Goal: Task Accomplishment & Management: Use online tool/utility

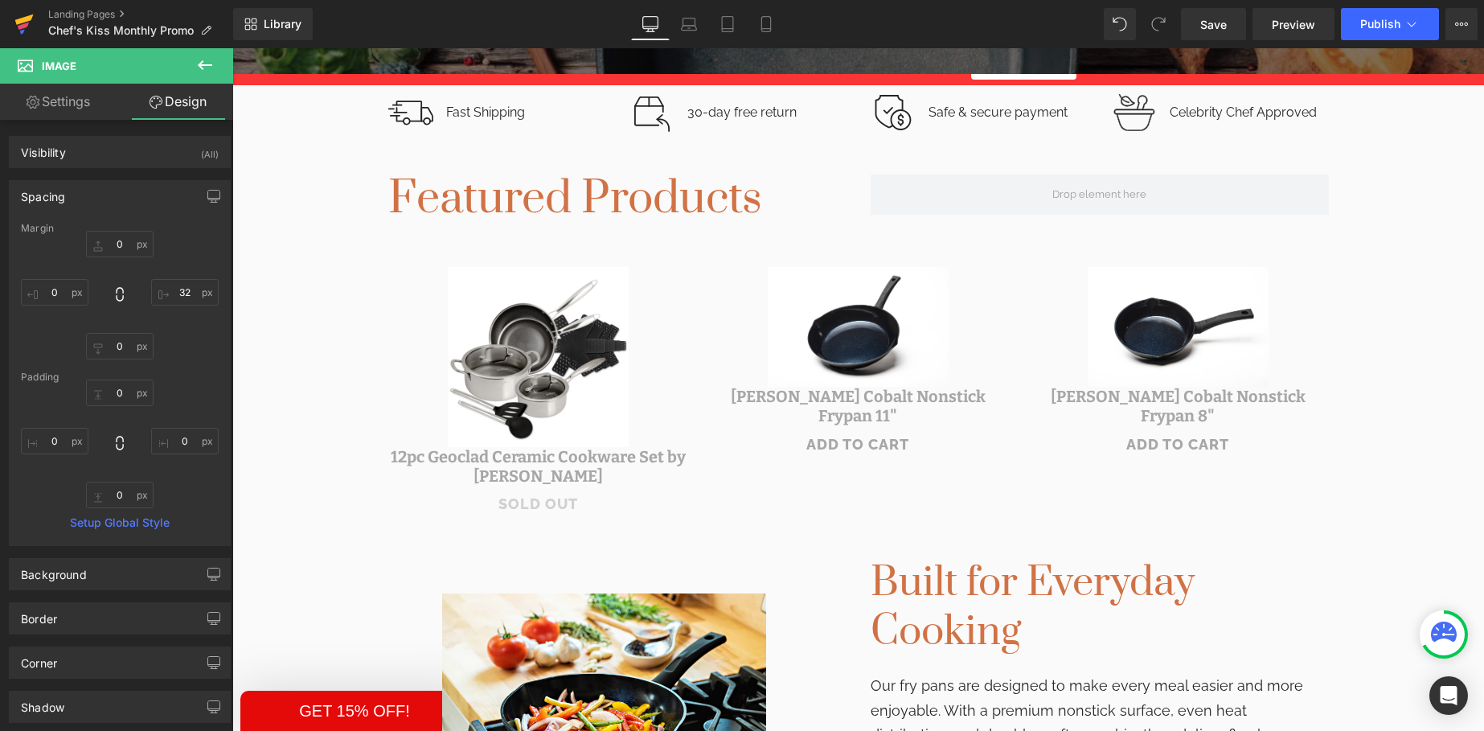
scroll to position [576, 0]
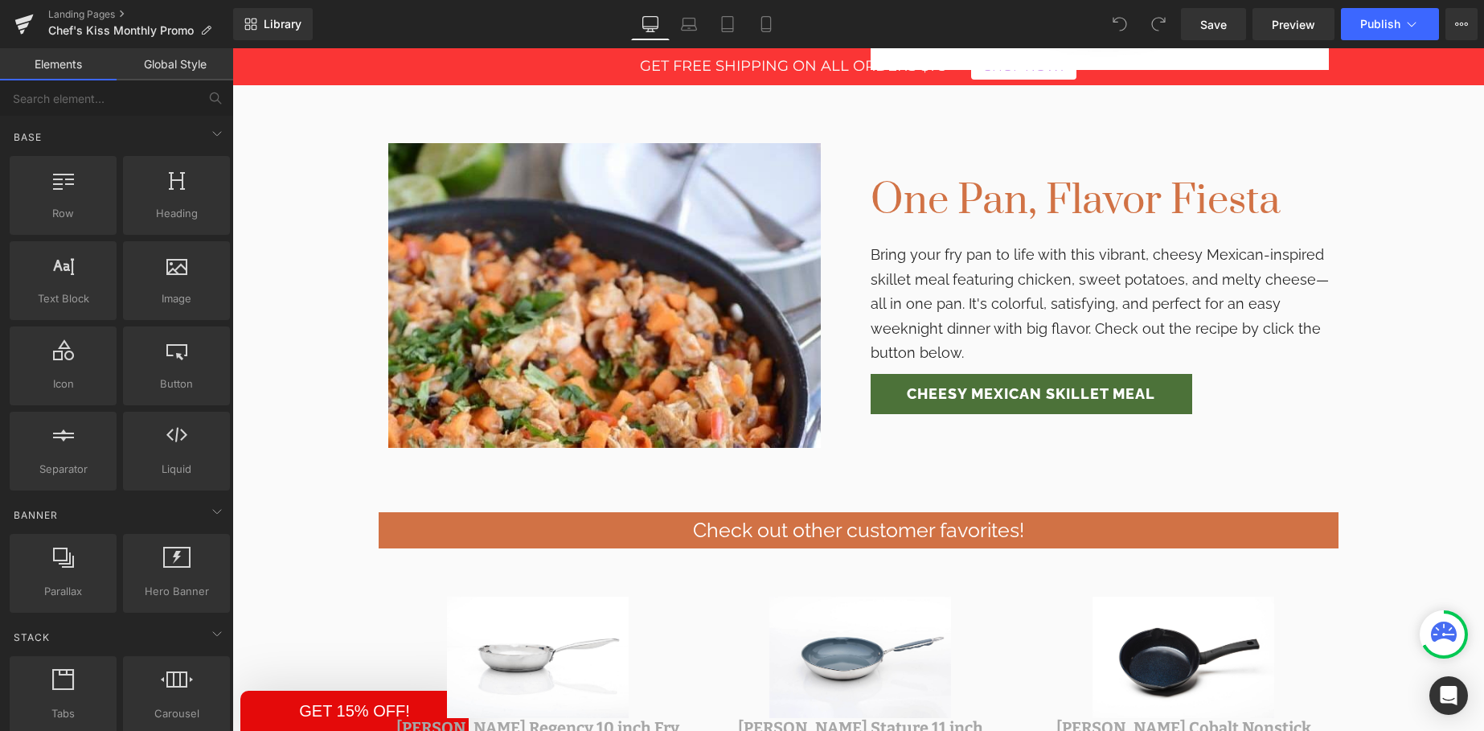
scroll to position [1905, 0]
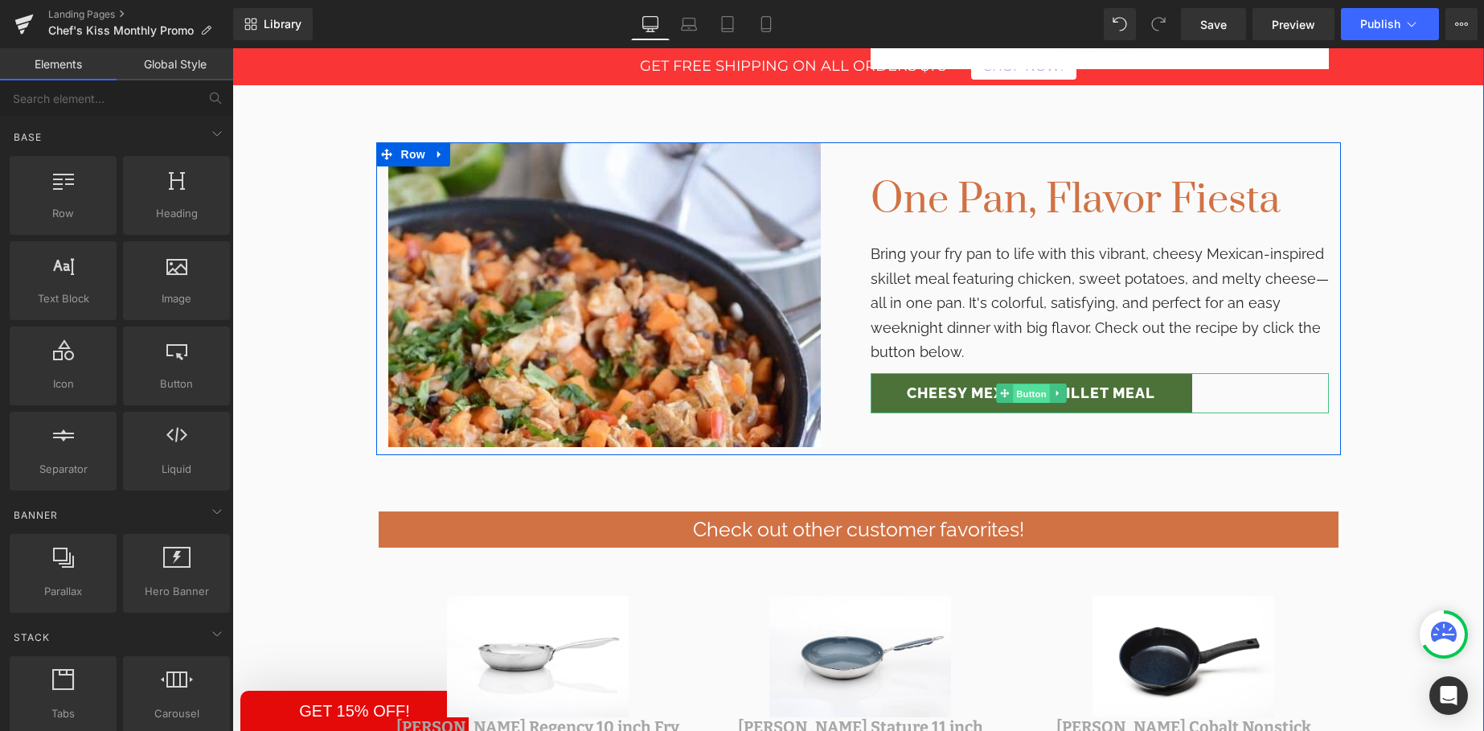
click at [1034, 392] on span "Button" at bounding box center [1031, 393] width 37 height 19
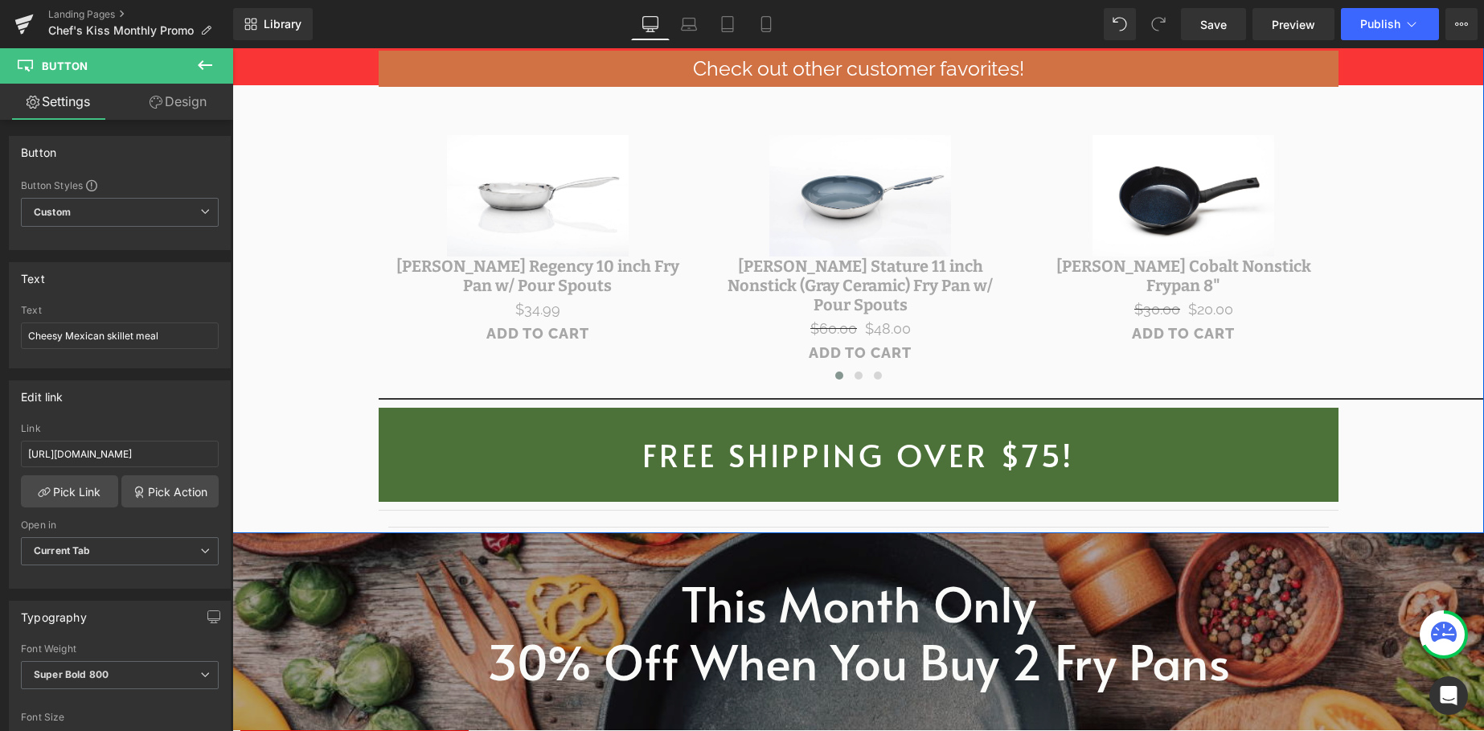
scroll to position [2367, 0]
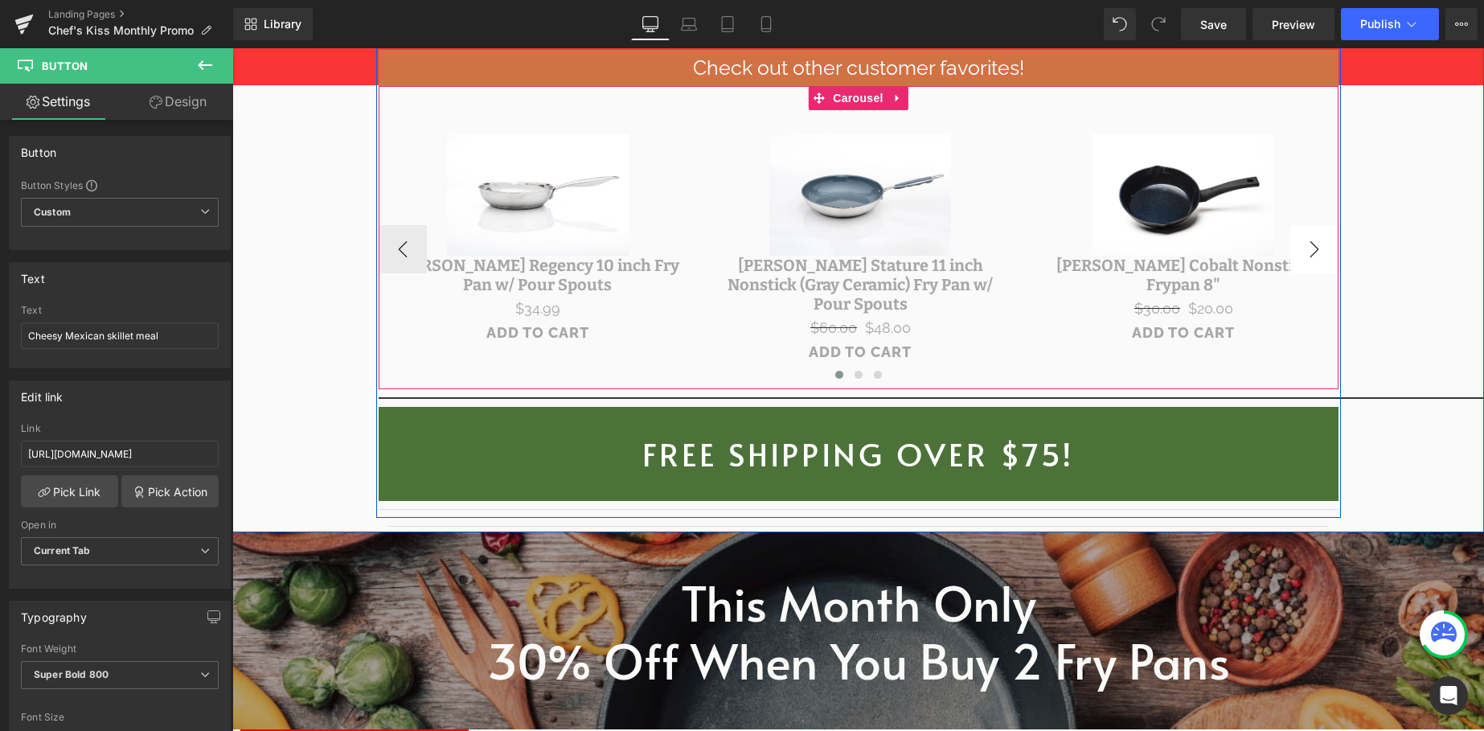
click at [1306, 235] on button "›" at bounding box center [1314, 249] width 48 height 48
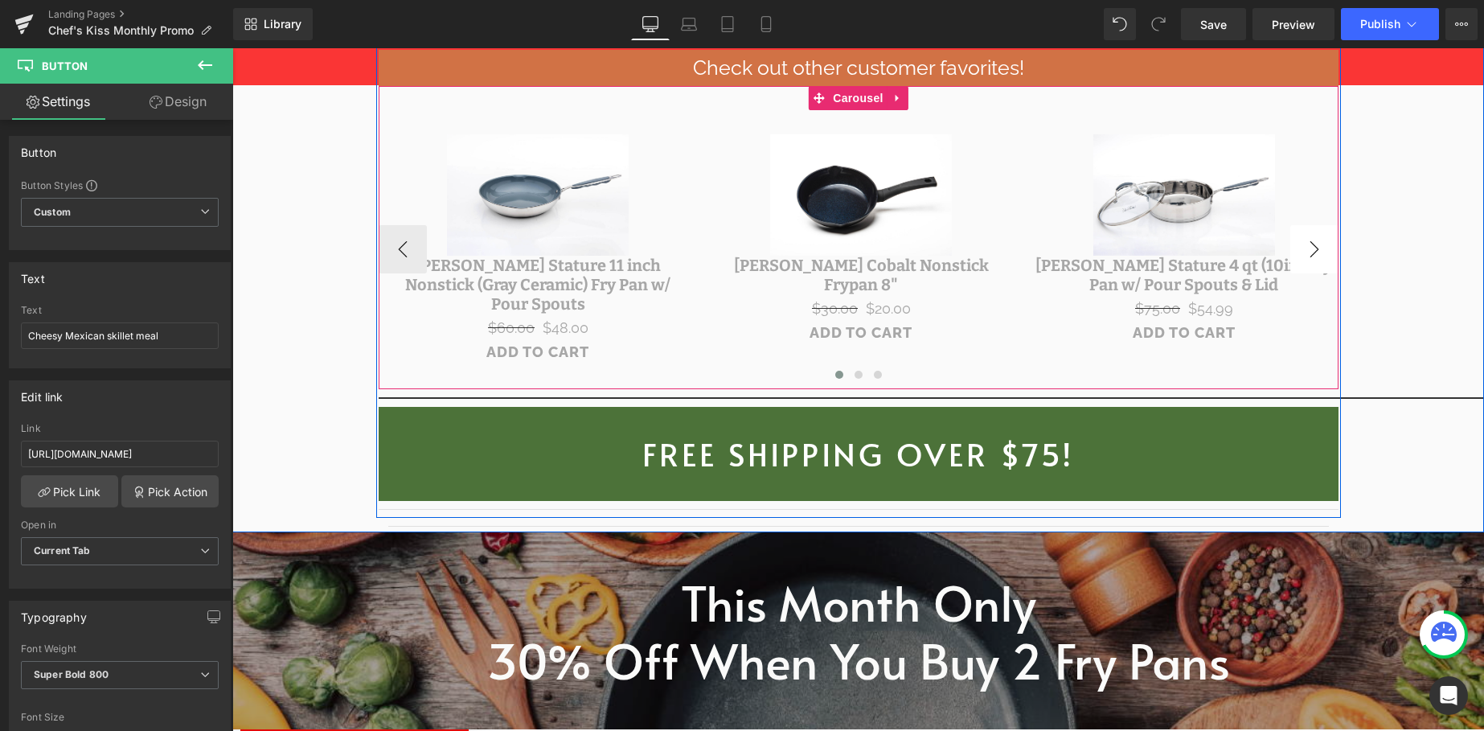
click at [1313, 240] on button "›" at bounding box center [1314, 249] width 48 height 48
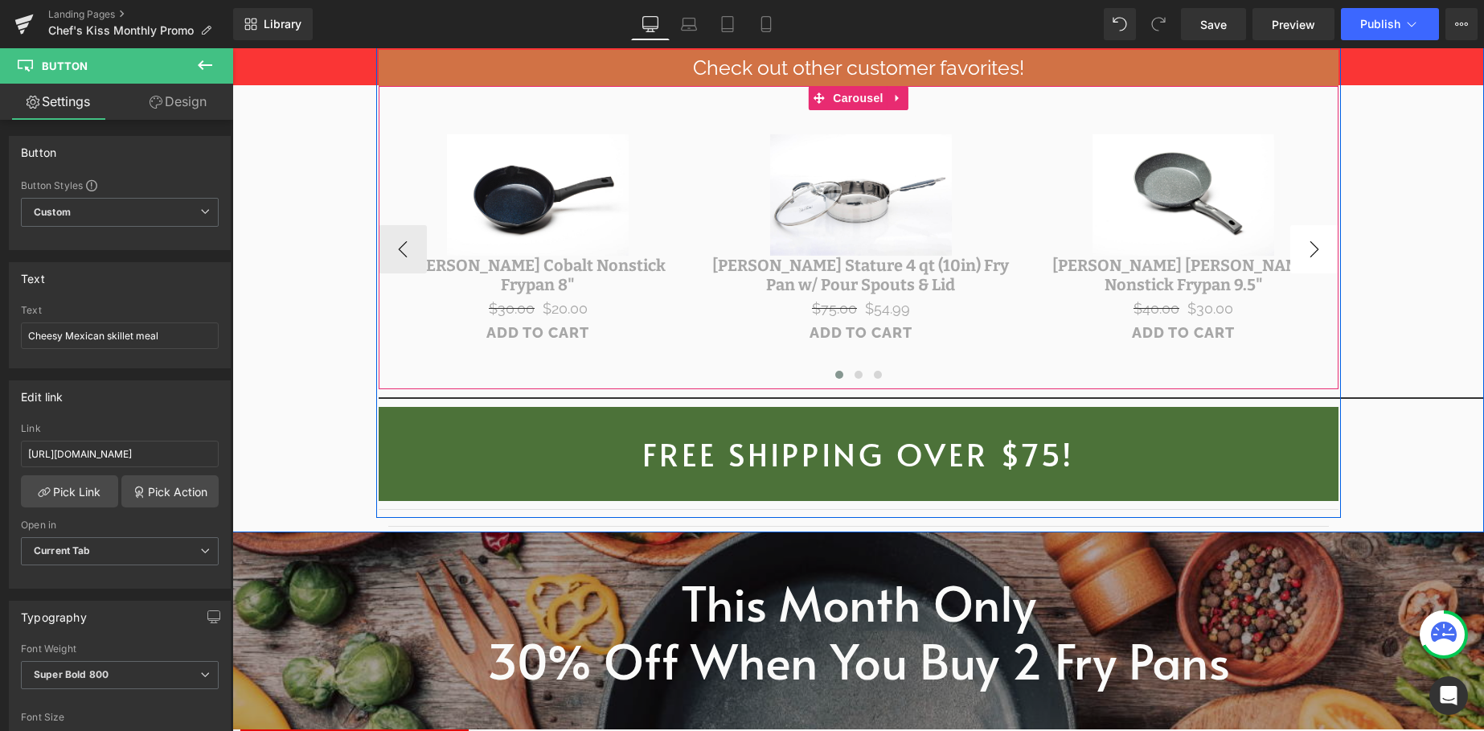
click at [1313, 240] on button "›" at bounding box center [1314, 249] width 48 height 48
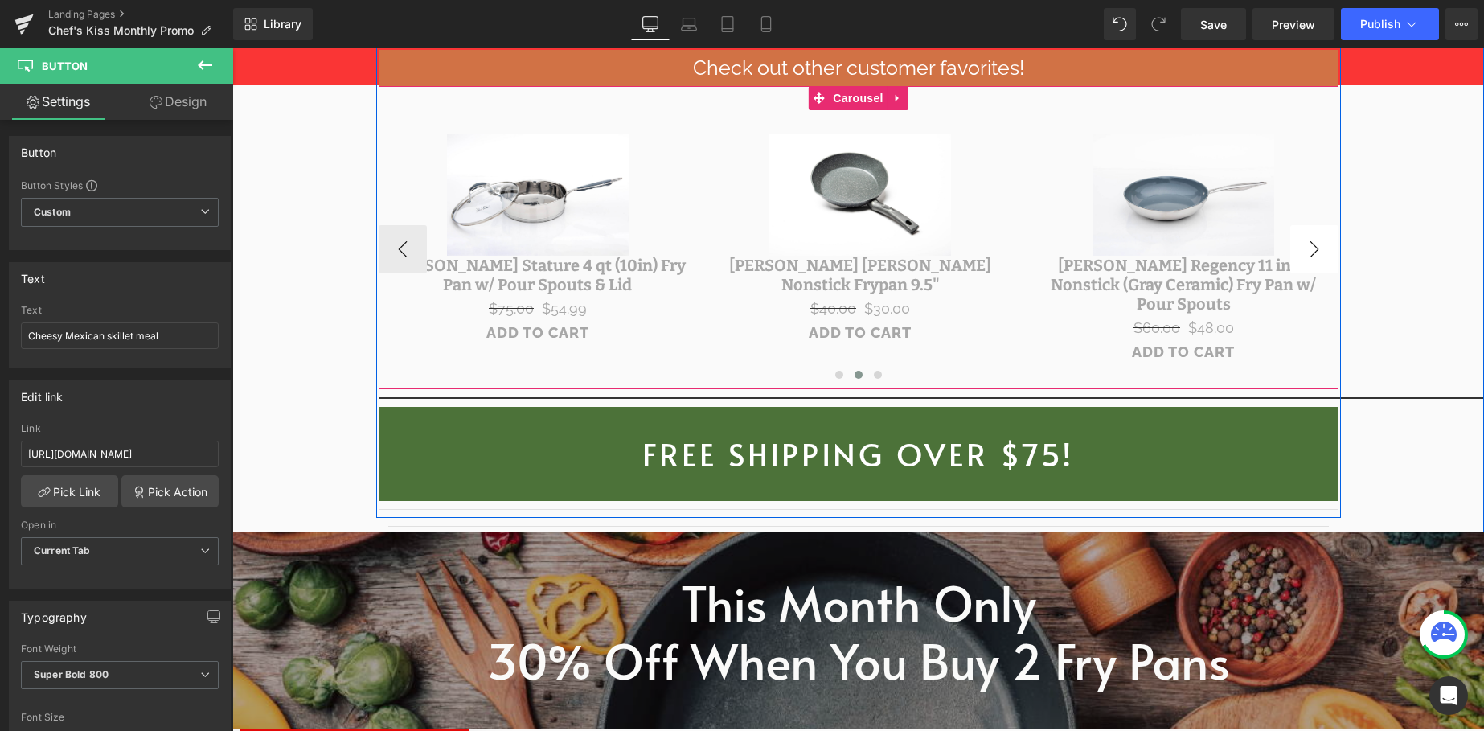
click at [1313, 240] on button "›" at bounding box center [1314, 249] width 48 height 48
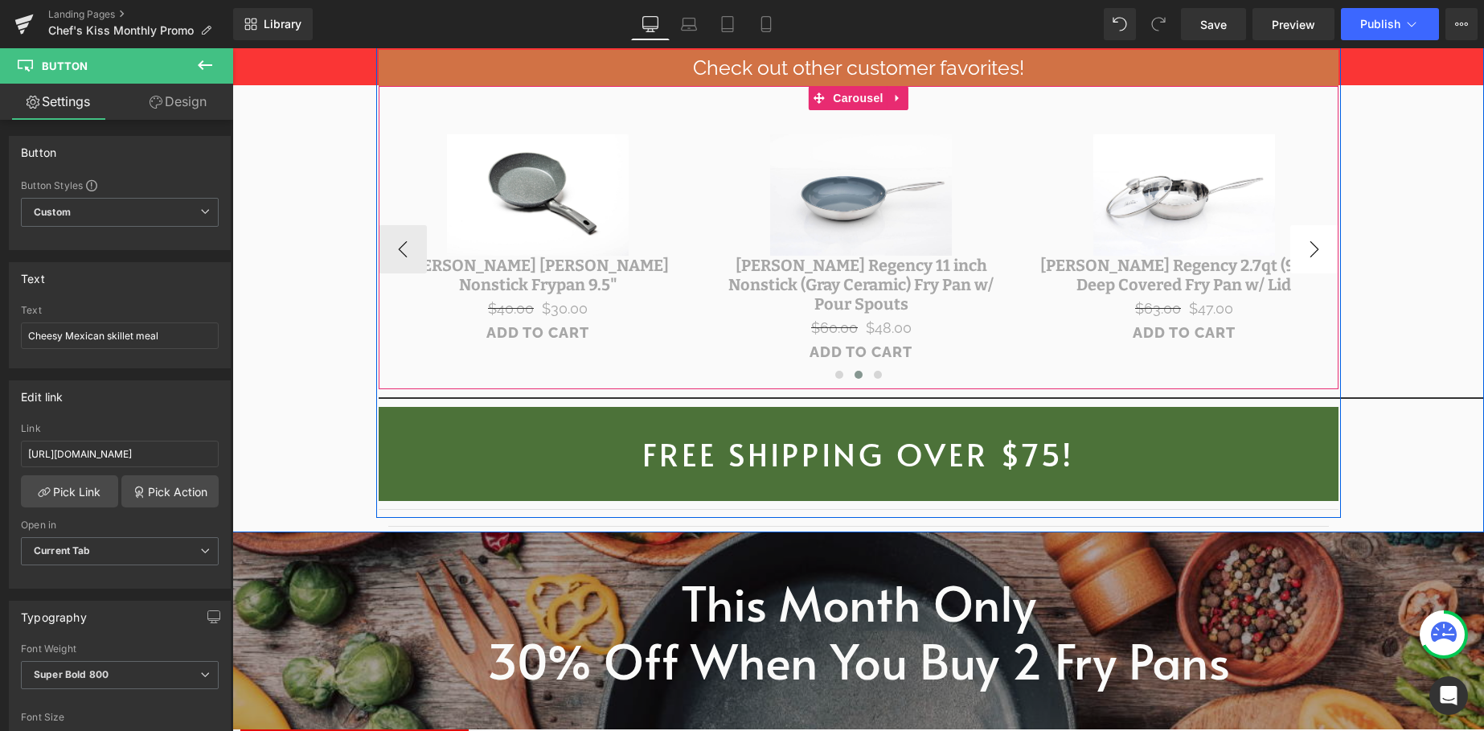
click at [1313, 240] on button "›" at bounding box center [1314, 249] width 48 height 48
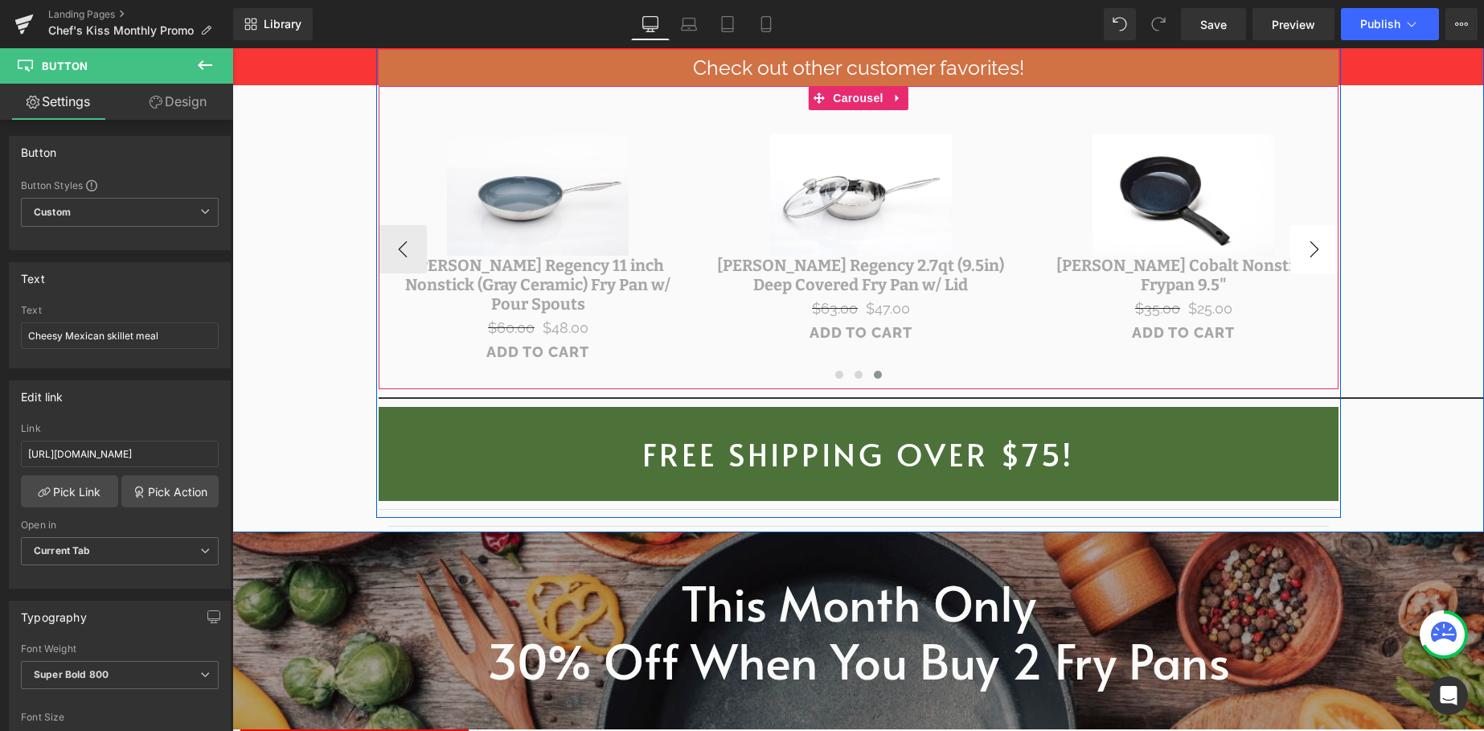
click at [1313, 240] on button "›" at bounding box center [1314, 249] width 48 height 48
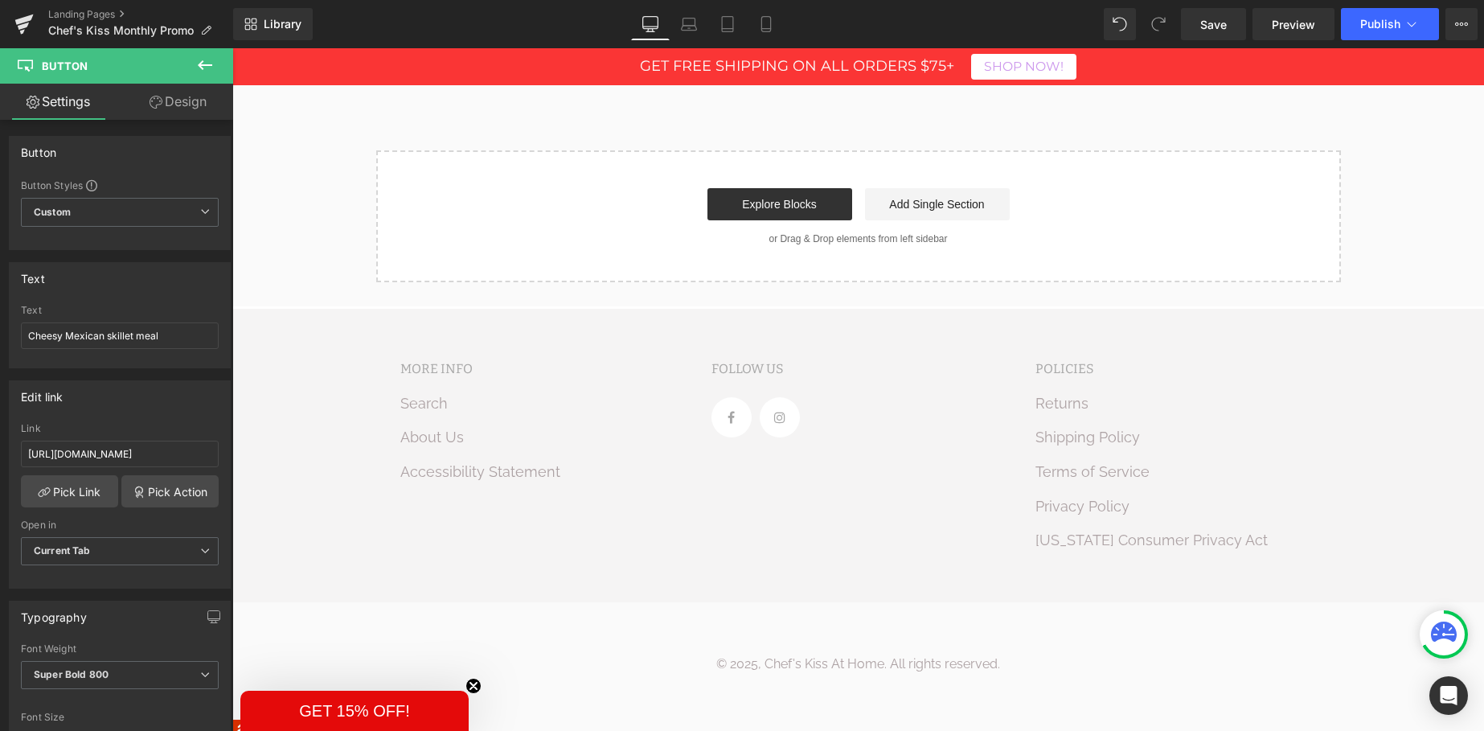
scroll to position [3278, 0]
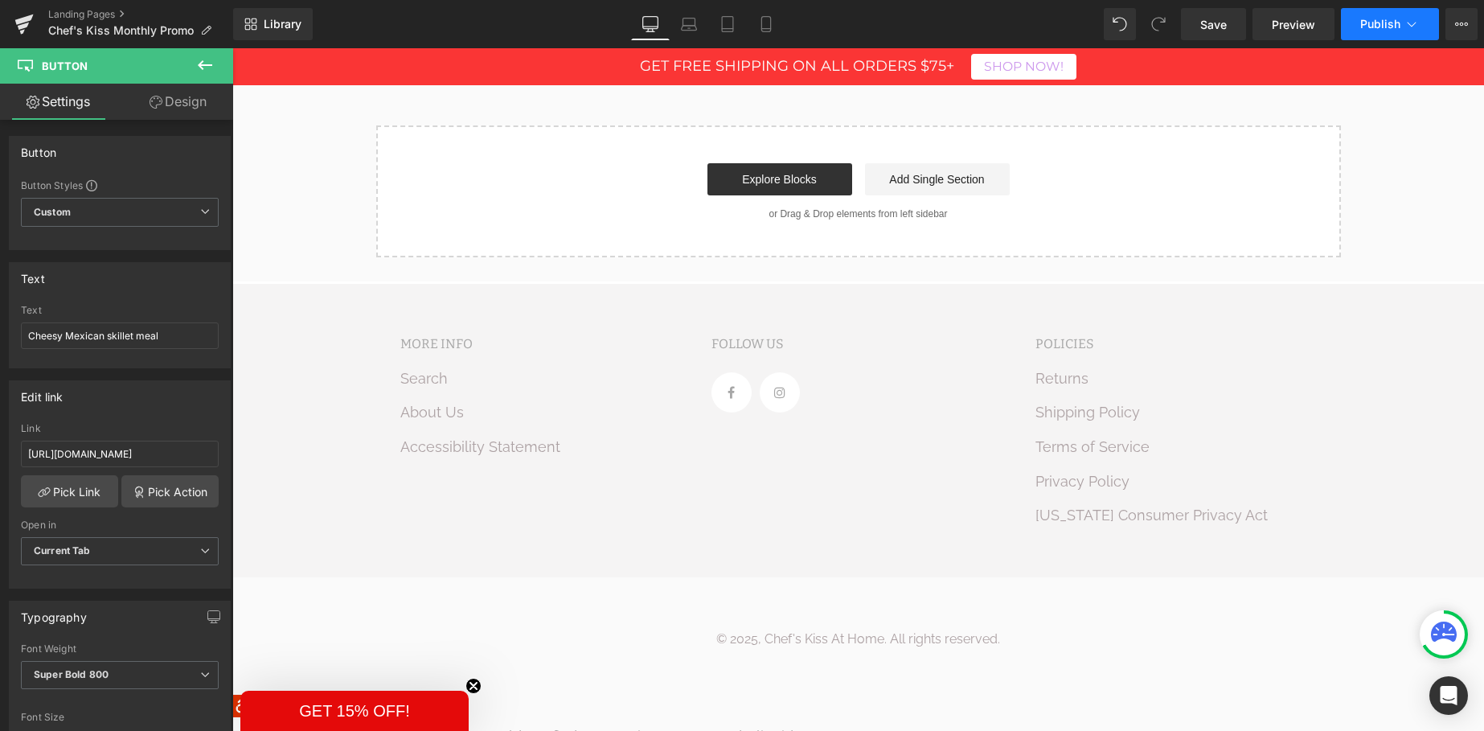
click at [1374, 15] on button "Publish" at bounding box center [1390, 24] width 98 height 32
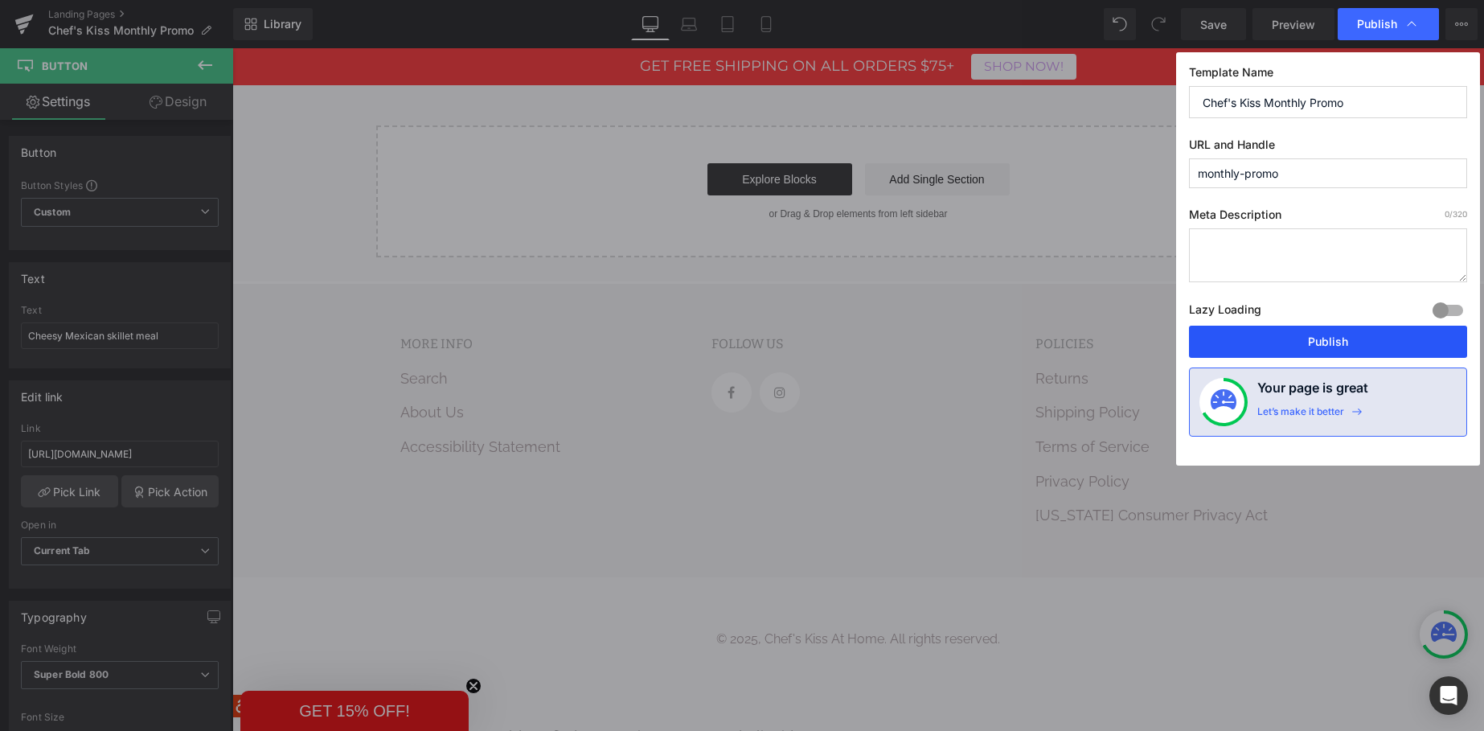
click at [1326, 334] on button "Publish" at bounding box center [1328, 342] width 278 height 32
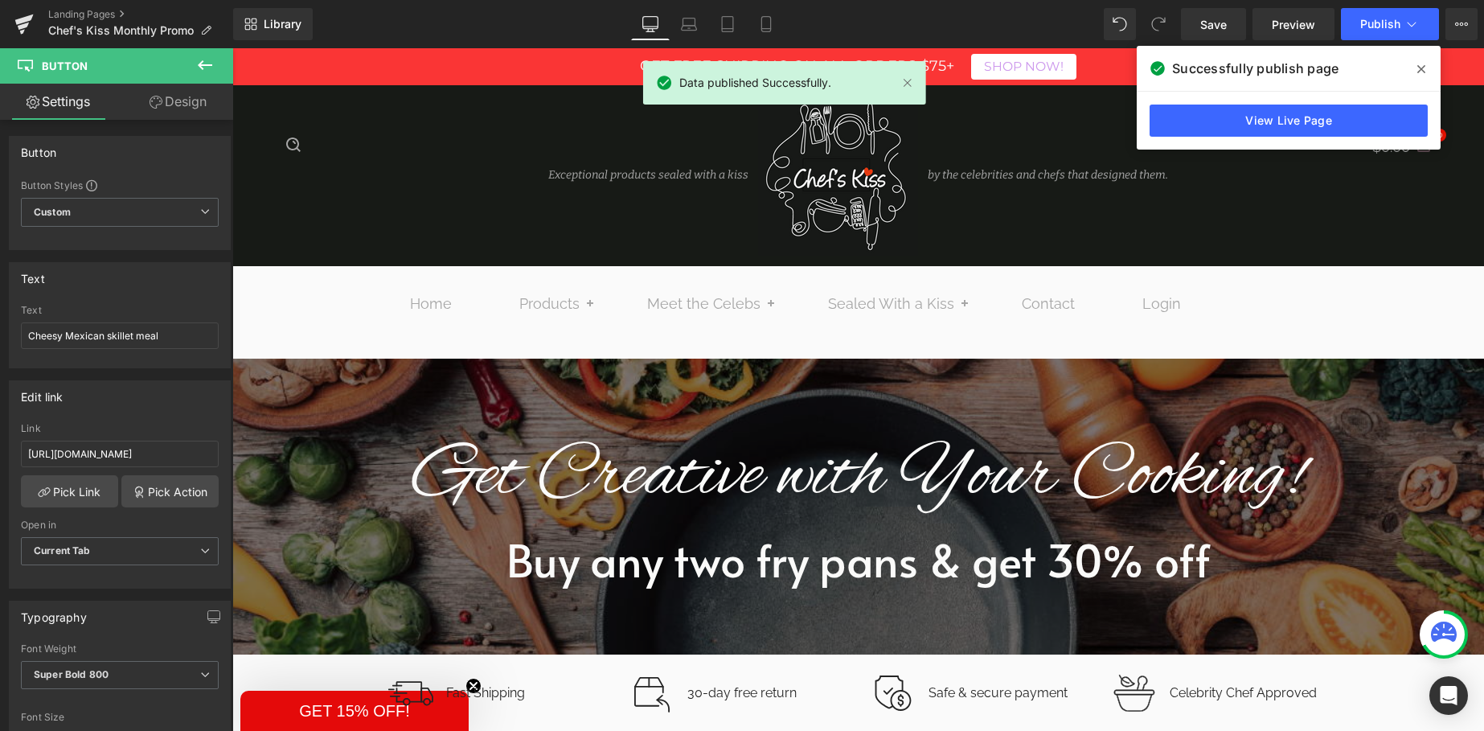
click at [1424, 67] on icon at bounding box center [1421, 69] width 8 height 8
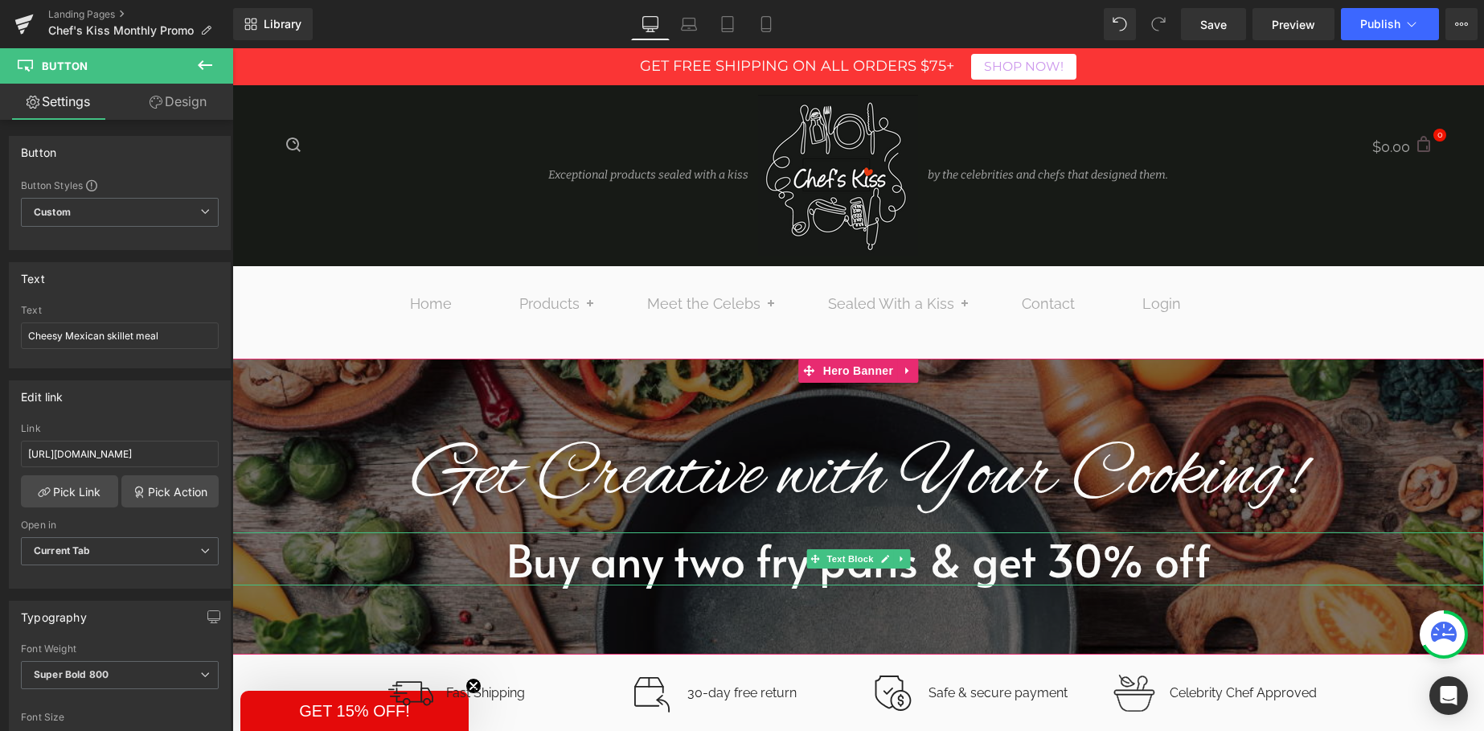
click at [716, 566] on p "Buy any two fry pans & get 30% off" at bounding box center [858, 558] width 1252 height 53
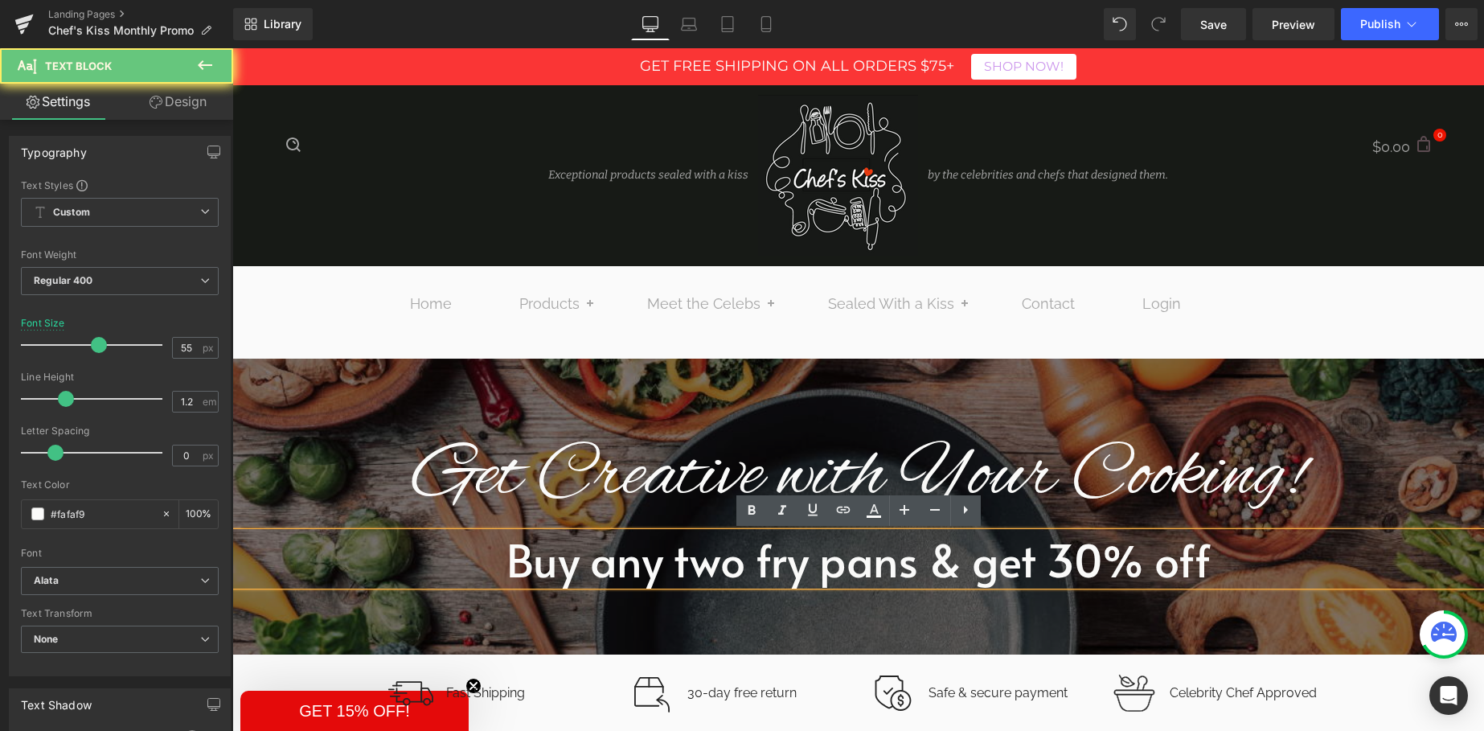
click at [737, 566] on p "Buy any two fry pans & get 30% off" at bounding box center [858, 558] width 1252 height 53
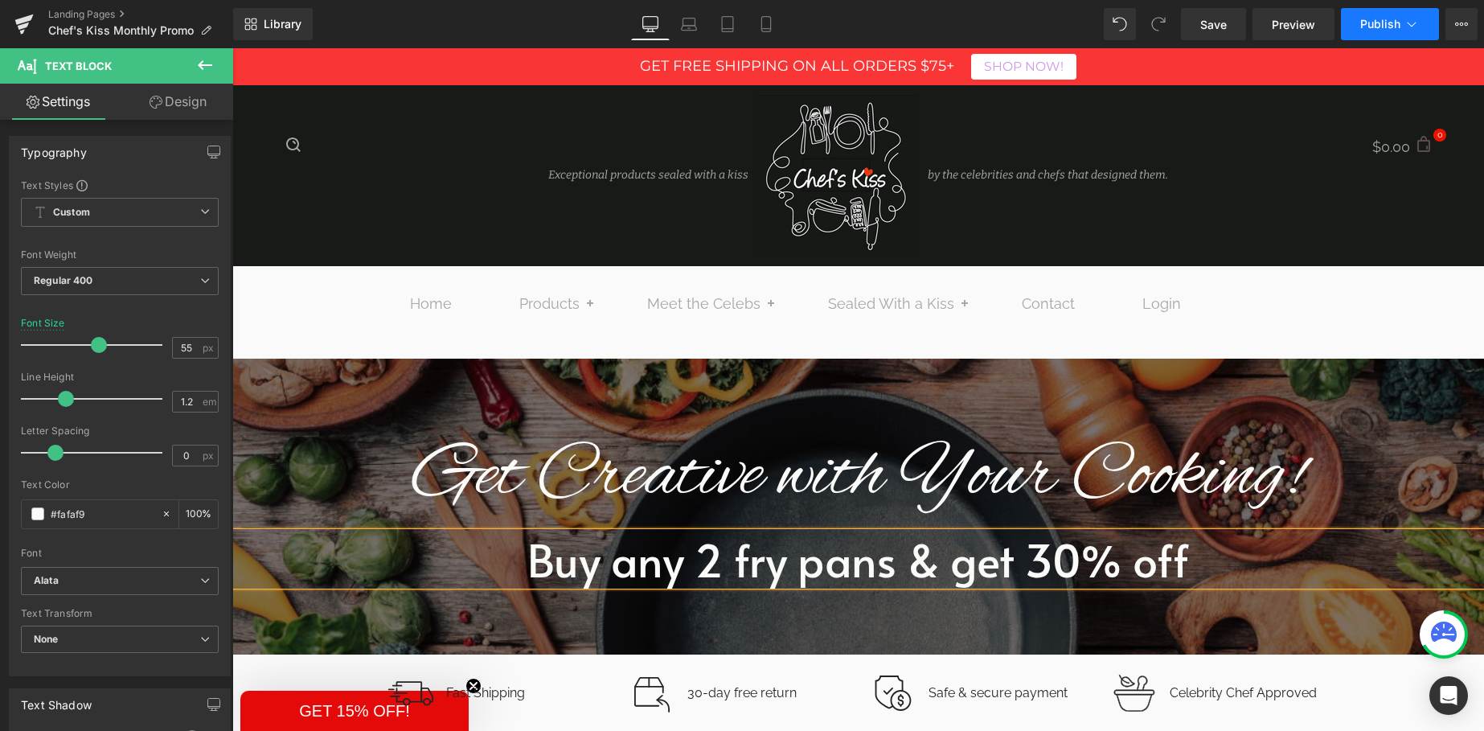
click at [1384, 25] on span "Publish" at bounding box center [1380, 24] width 40 height 13
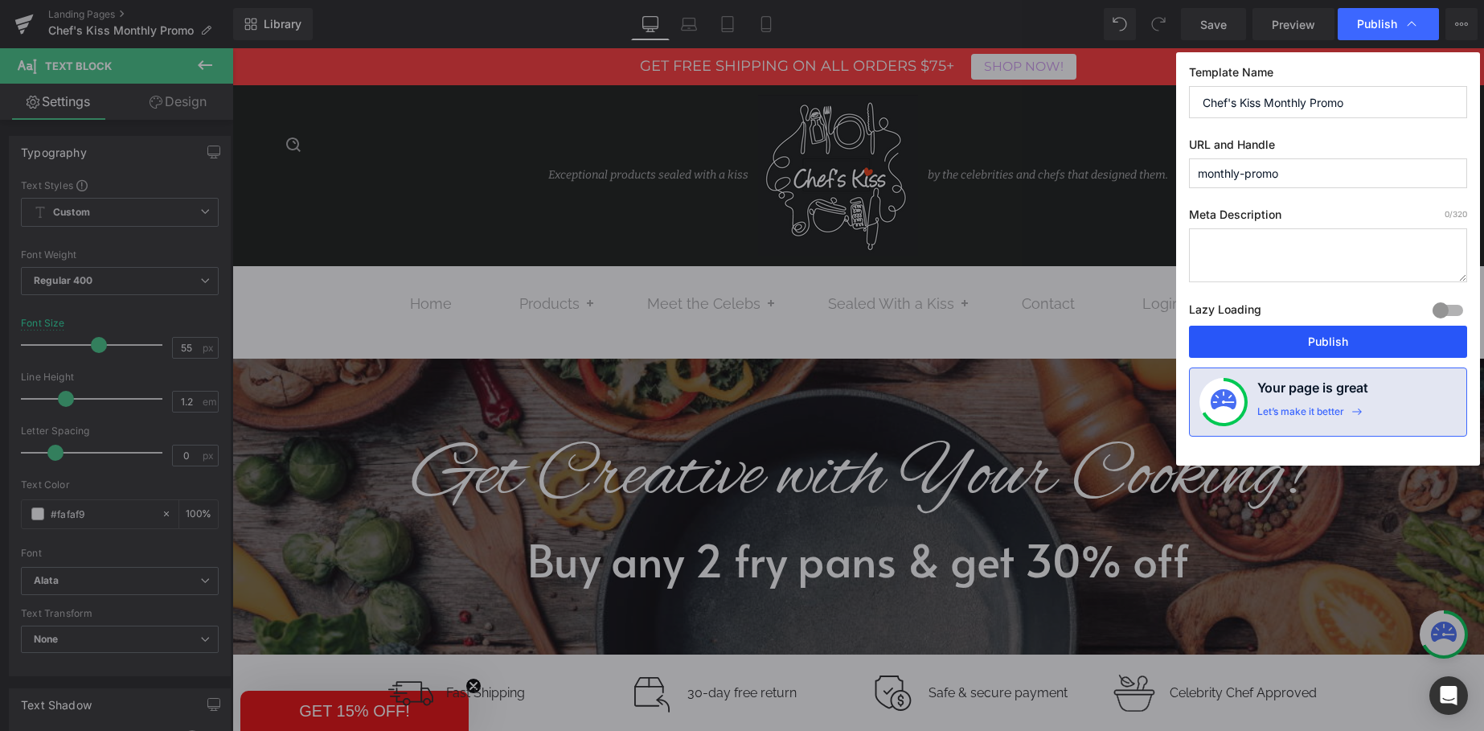
click at [1351, 343] on button "Publish" at bounding box center [1328, 342] width 278 height 32
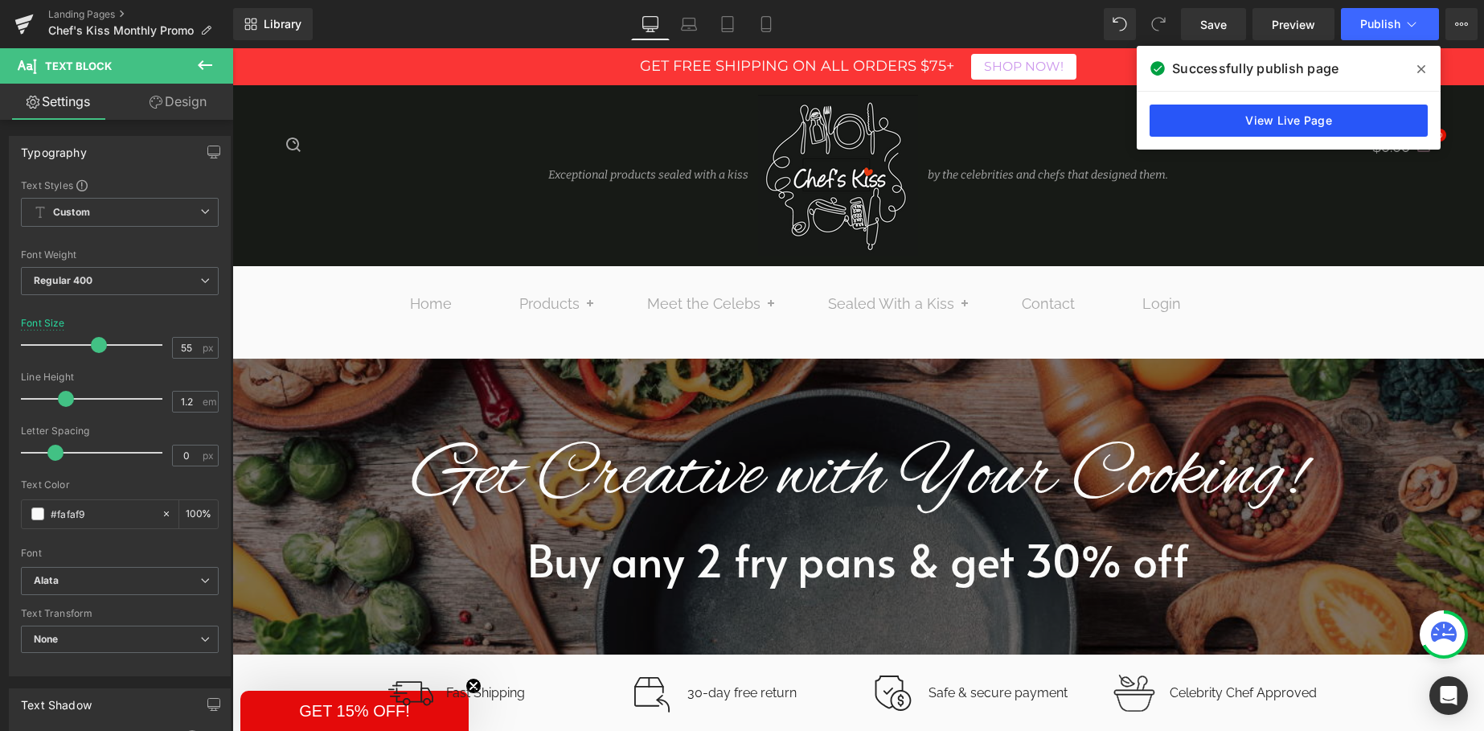
click at [1278, 120] on link "View Live Page" at bounding box center [1289, 121] width 278 height 32
